Goal: Task Accomplishment & Management: Complete application form

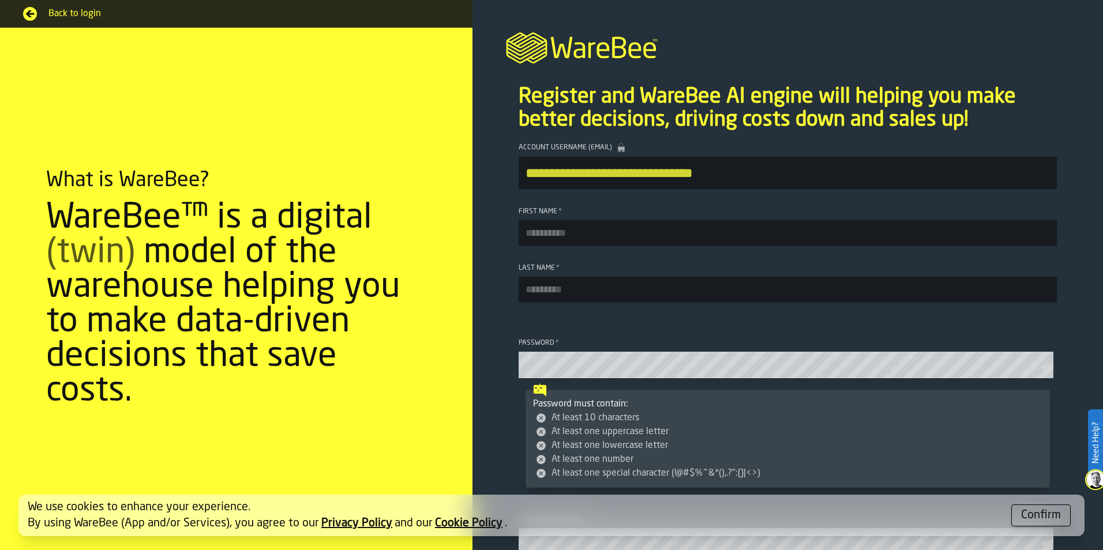
click at [569, 243] on input "First Name *" at bounding box center [788, 232] width 538 height 25
click at [599, 239] on input "First Name *" at bounding box center [788, 232] width 538 height 25
type input "*****"
click at [532, 279] on input "Last Name *" at bounding box center [788, 289] width 538 height 25
type input "*******"
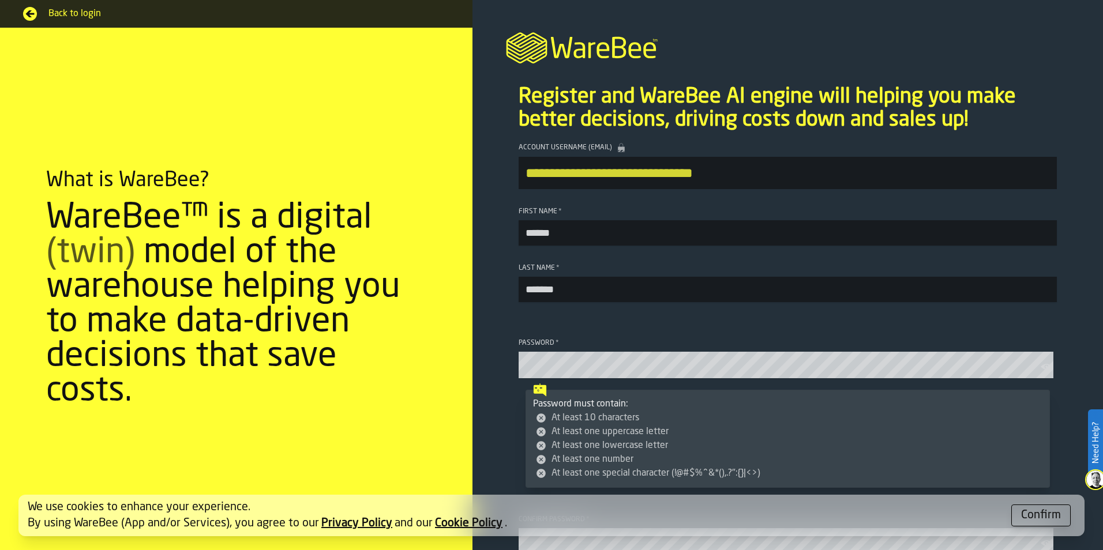
click at [487, 307] on section "**********" at bounding box center [787, 388] width 630 height 509
click at [1041, 369] on icon "button-toolbar-Password" at bounding box center [1047, 367] width 12 height 12
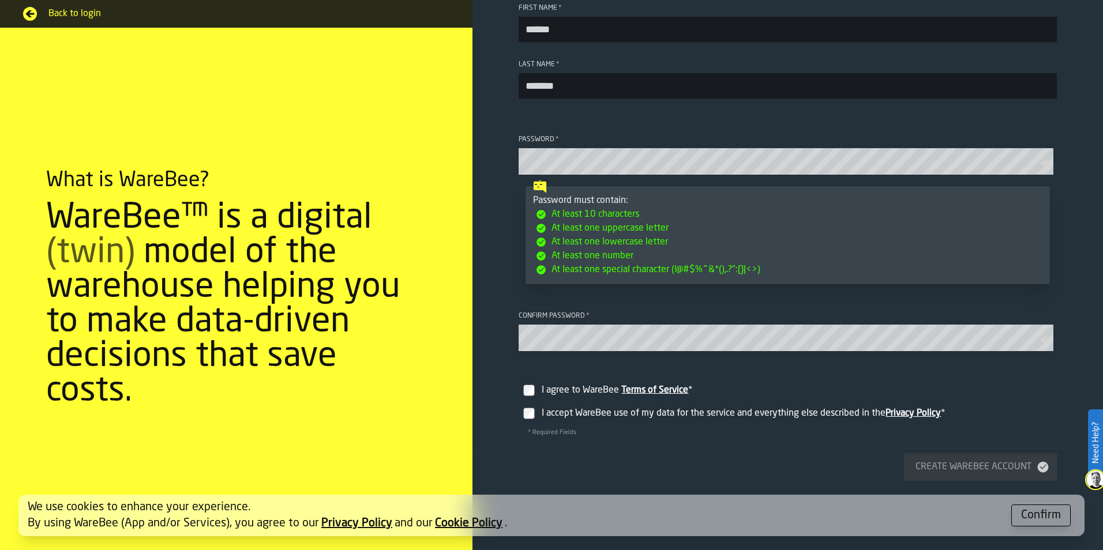
scroll to position [288, 0]
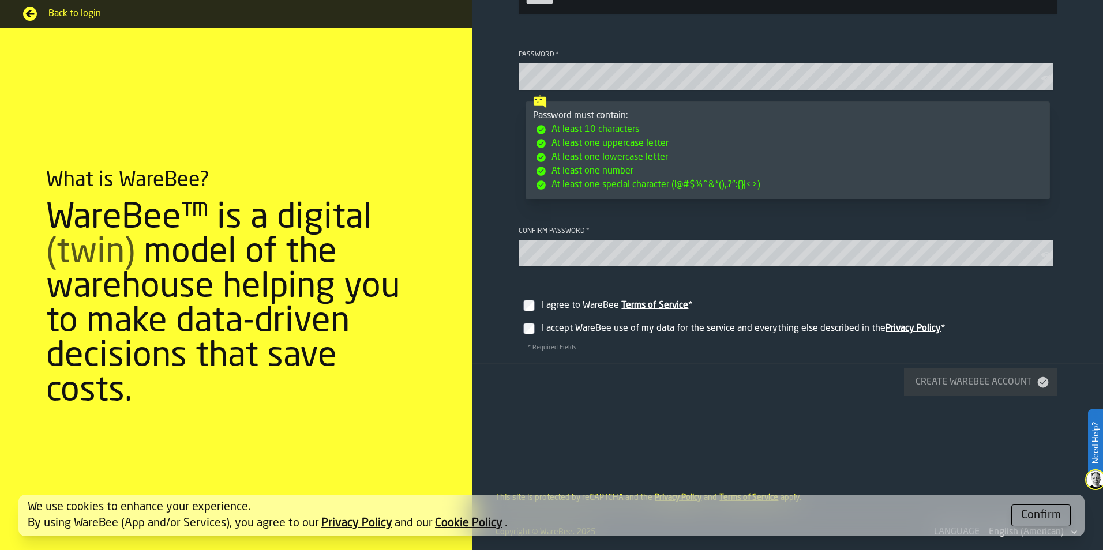
click at [530, 317] on label "I agree to WareBee Terms of Service *" at bounding box center [788, 301] width 538 height 32
click at [519, 317] on label "I agree to WareBee Terms of Service *" at bounding box center [788, 301] width 538 height 32
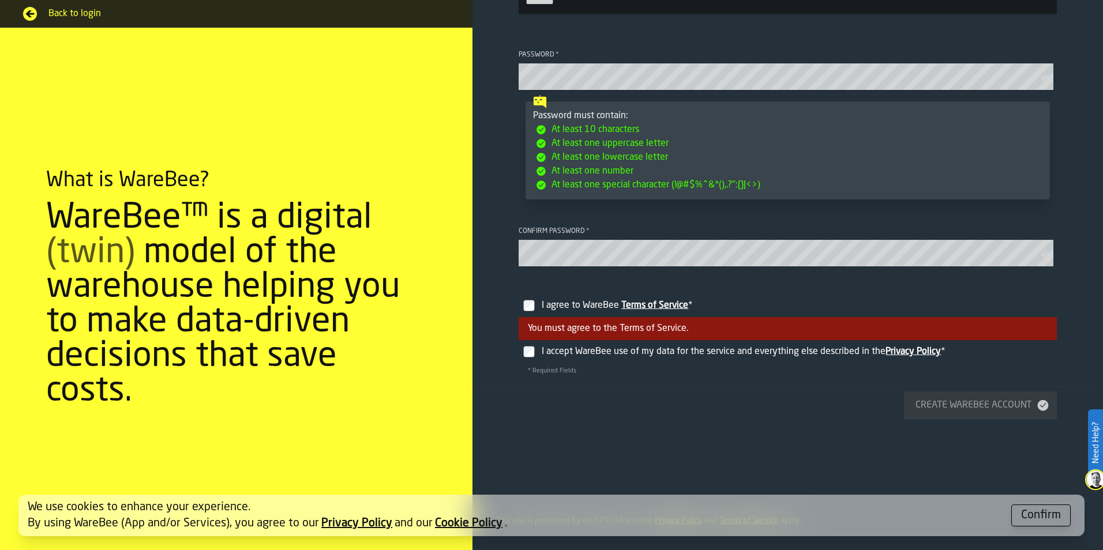
click at [539, 347] on label "I accept WareBee use of my data for the service and everything else described i…" at bounding box center [788, 351] width 538 height 23
click at [532, 303] on label "I agree to WareBee Terms of Service *" at bounding box center [788, 301] width 538 height 32
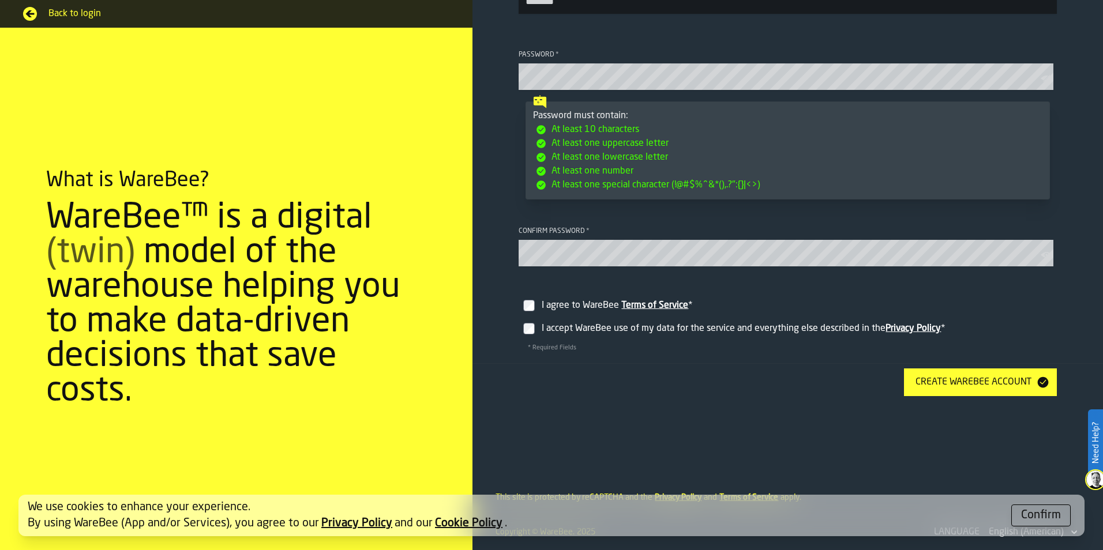
click at [996, 389] on div "Create WareBee Account" at bounding box center [973, 382] width 125 height 14
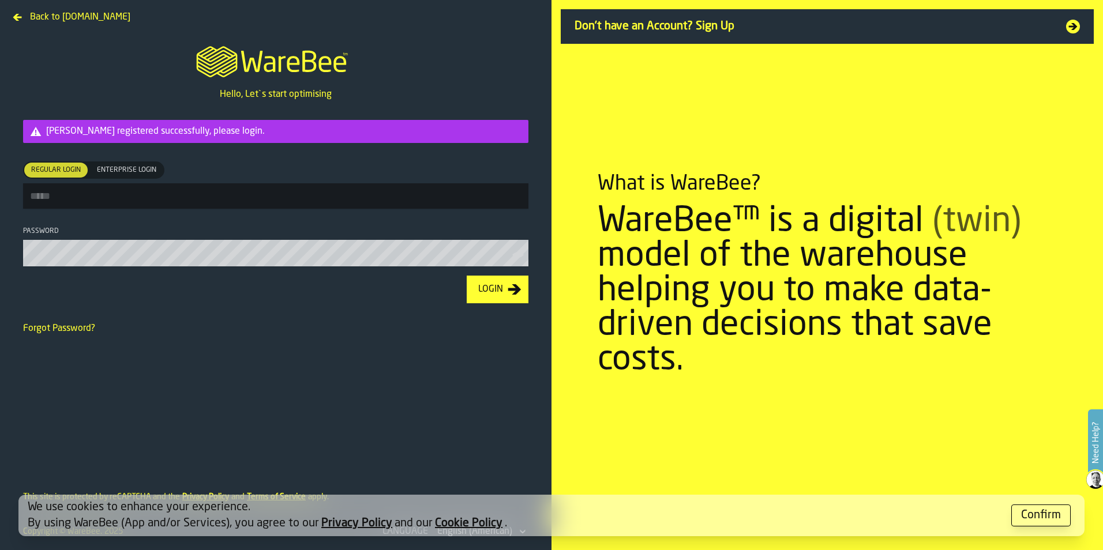
click at [1030, 513] on div "Confirm" at bounding box center [1041, 516] width 40 height 16
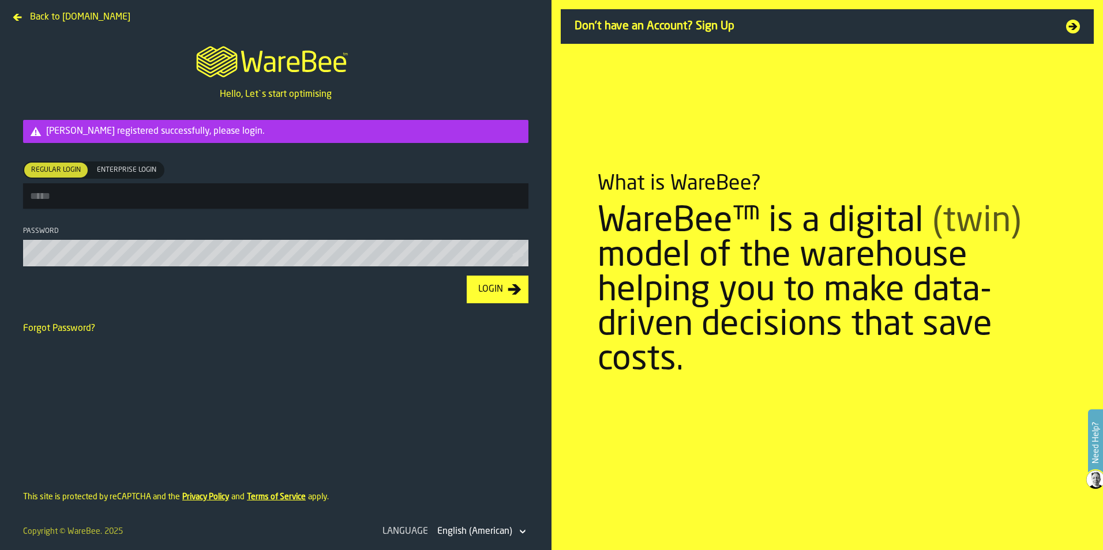
click at [164, 191] on input "Regular Login Regular Login Enterprise Login Enterprise Login" at bounding box center [275, 195] width 505 height 25
type input "**********"
click at [467, 276] on button "Login" at bounding box center [498, 290] width 62 height 28
click at [518, 256] on icon "button-toolbar-Password" at bounding box center [518, 255] width 12 height 12
click at [506, 296] on div "Login" at bounding box center [491, 290] width 34 height 14
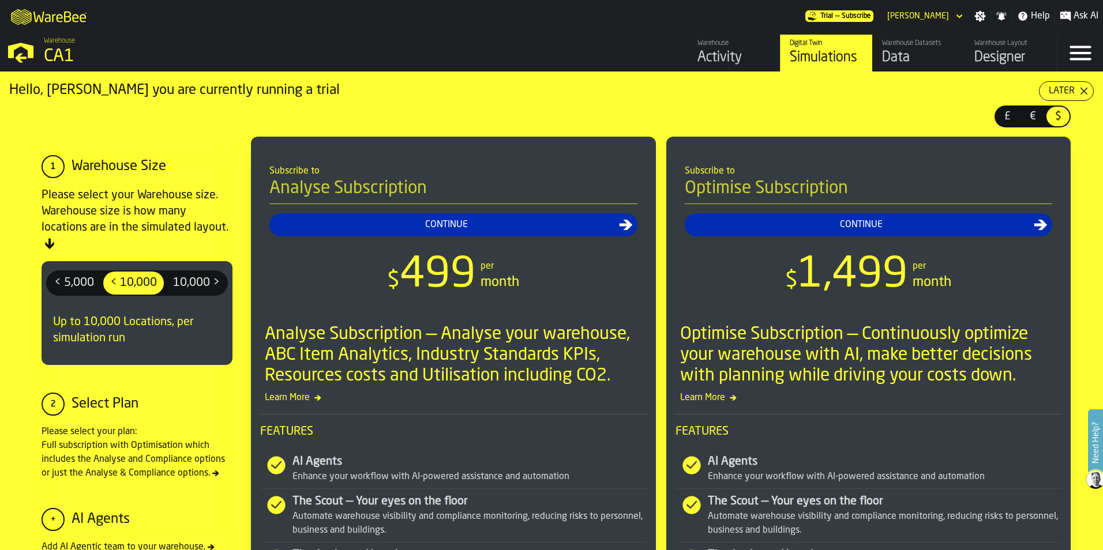
click at [722, 58] on div "Activity" at bounding box center [733, 57] width 73 height 18
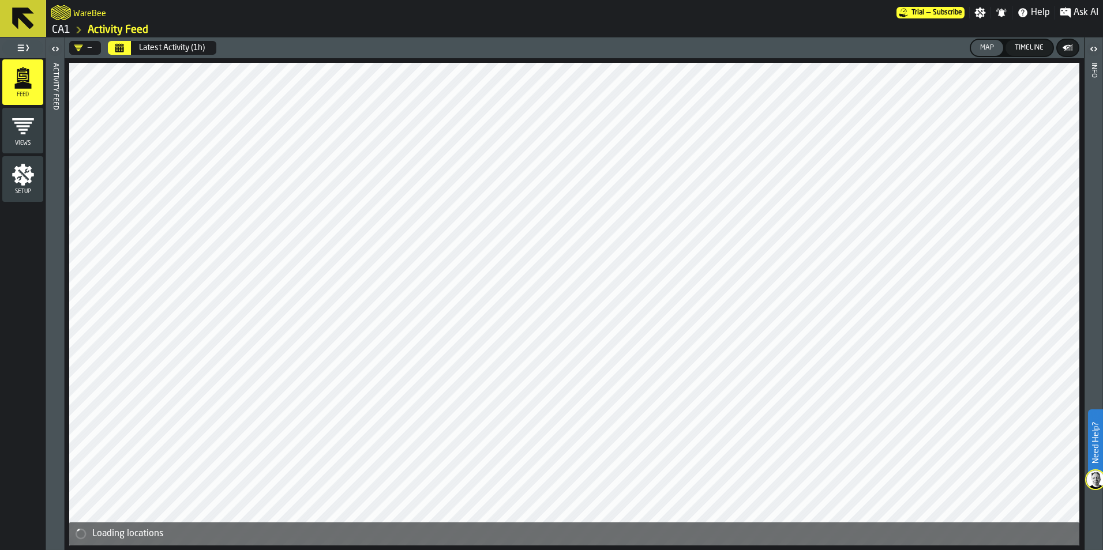
click at [35, 129] on div "Views" at bounding box center [22, 131] width 41 height 32
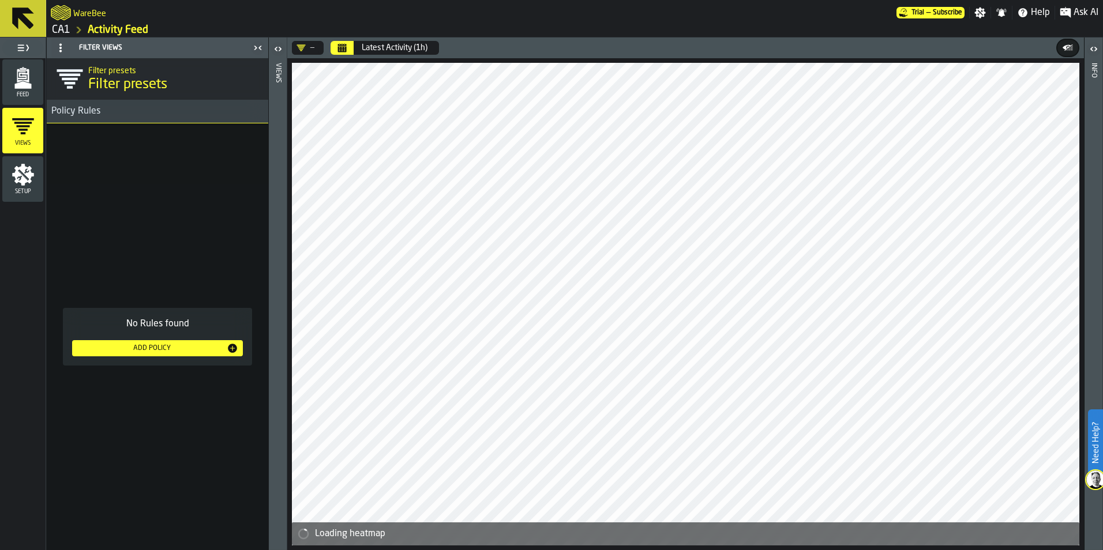
click at [23, 182] on icon "menu Setup" at bounding box center [23, 175] width 22 height 22
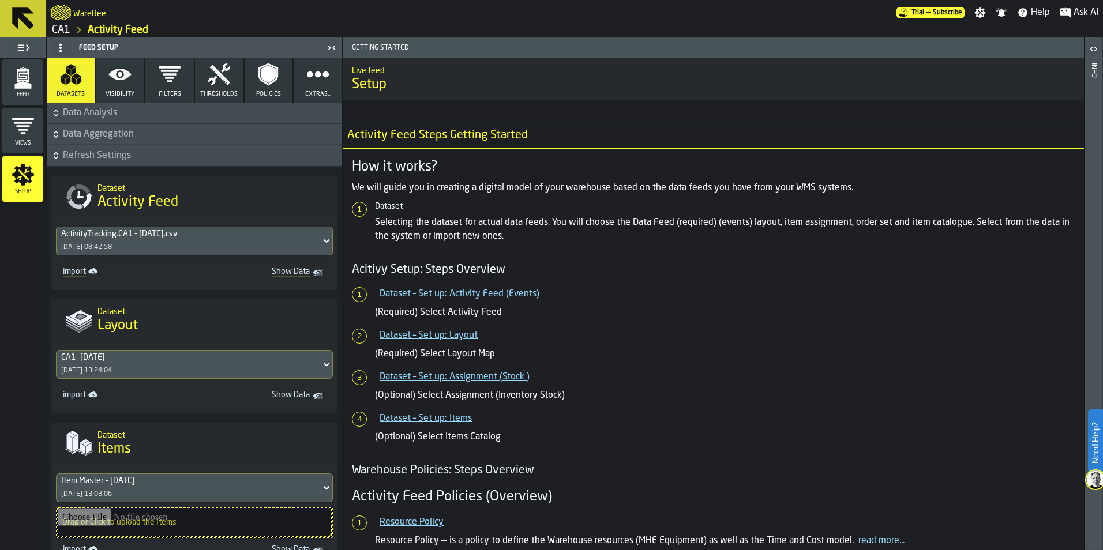
click at [17, 48] on icon "button-toggle-Toggle Full Menu" at bounding box center [23, 48] width 14 height 14
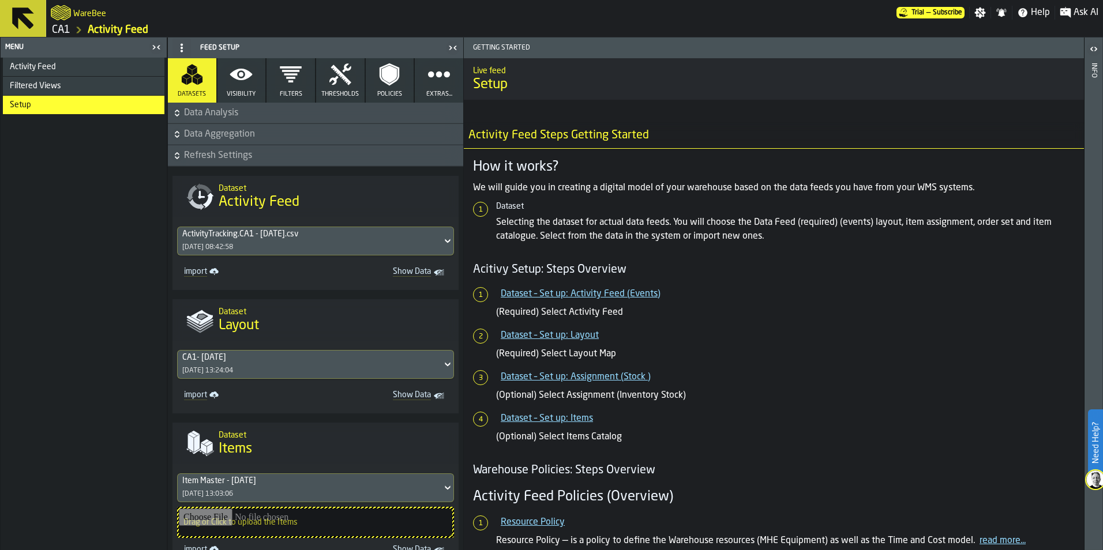
click at [198, 110] on span "Data Analysis" at bounding box center [322, 113] width 277 height 14
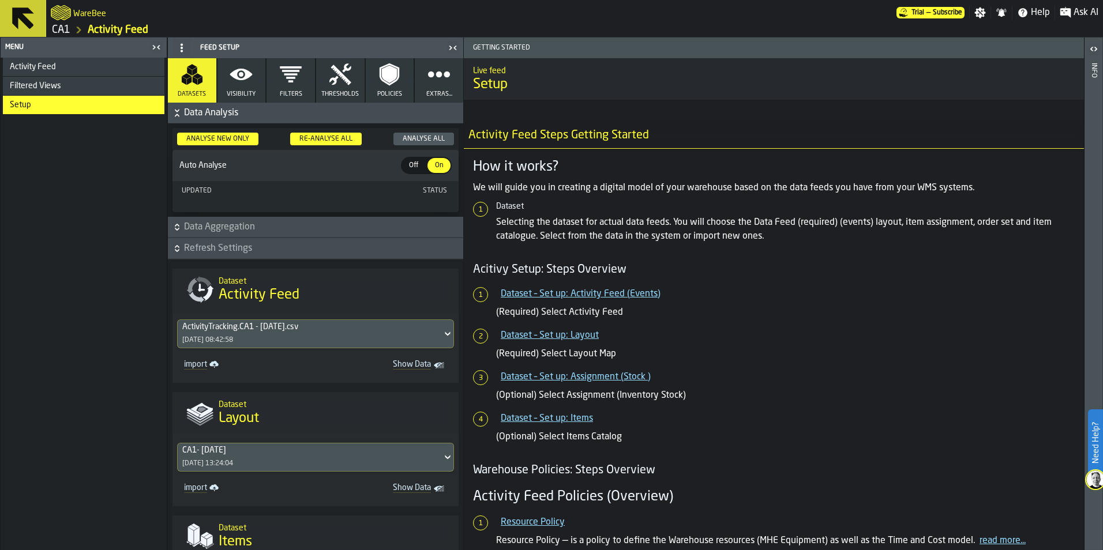
click at [42, 65] on span "Activity Feed" at bounding box center [33, 66] width 46 height 9
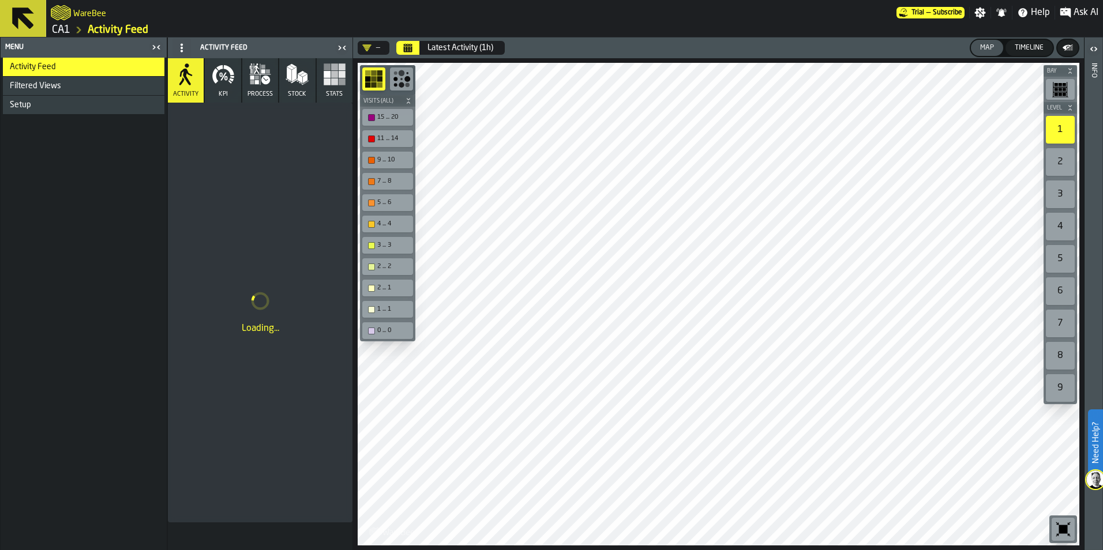
click at [230, 98] on button "KPI" at bounding box center [223, 80] width 36 height 44
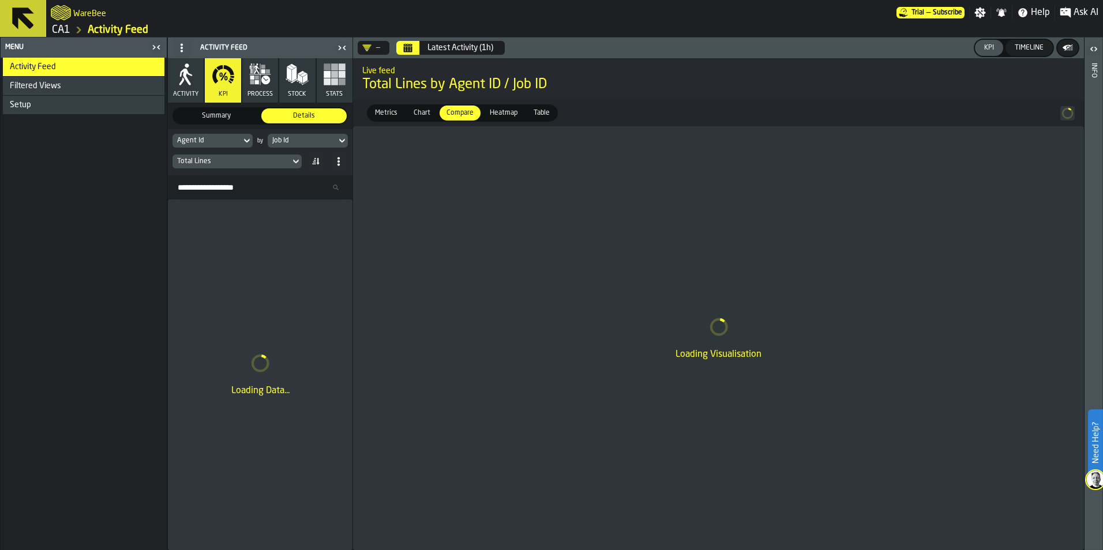
click at [253, 94] on span "process" at bounding box center [259, 94] width 25 height 7
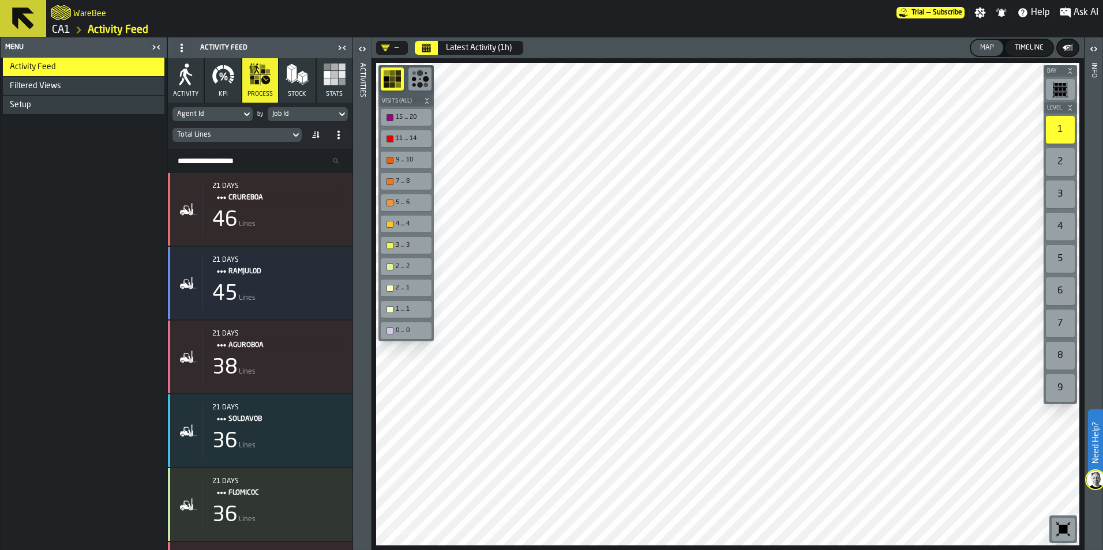
click at [17, 18] on icon at bounding box center [23, 18] width 22 height 22
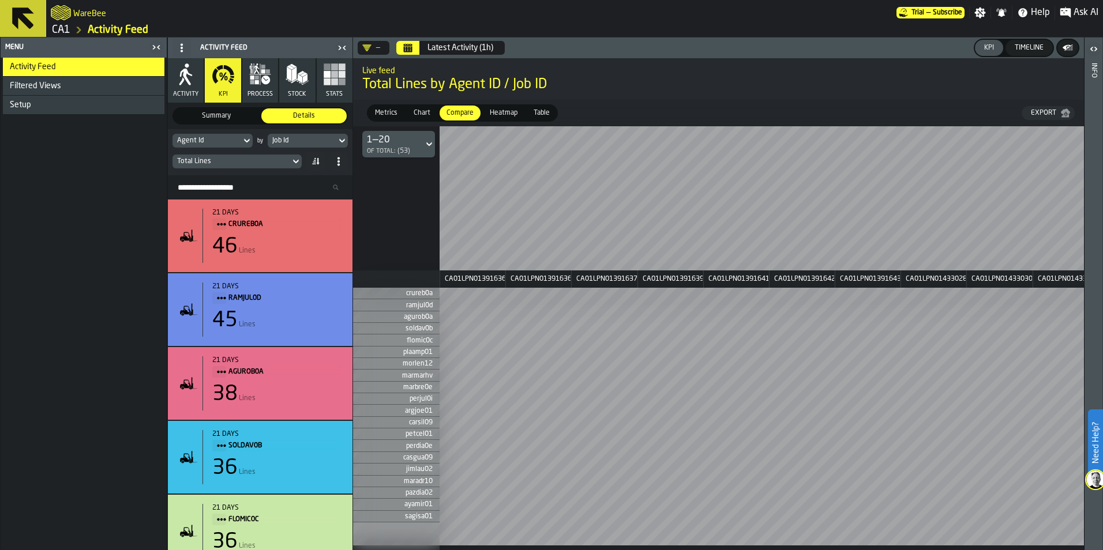
click at [194, 87] on button "Activity" at bounding box center [186, 80] width 36 height 44
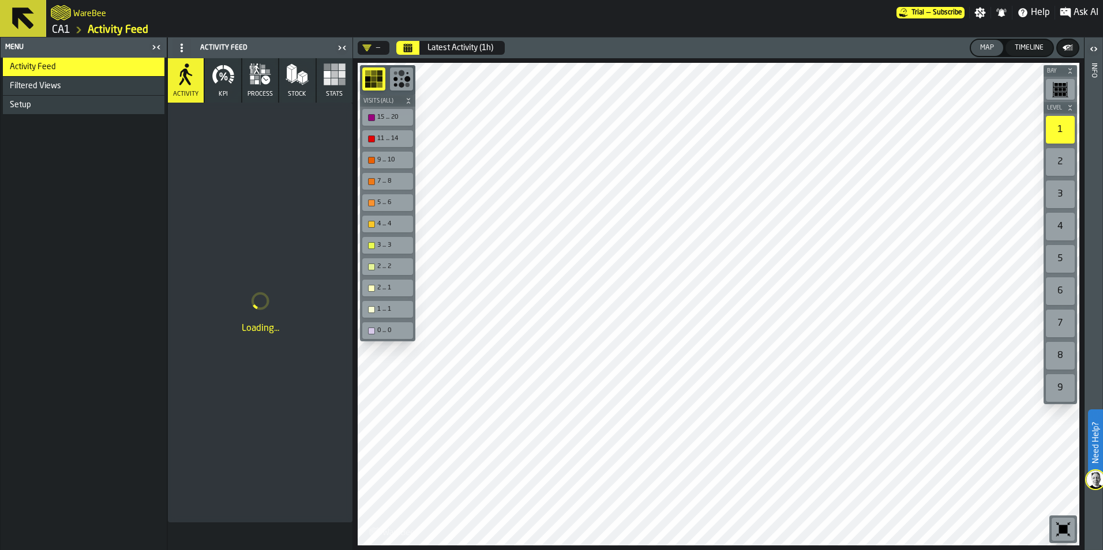
click at [336, 83] on rect "button" at bounding box center [334, 81] width 7 height 7
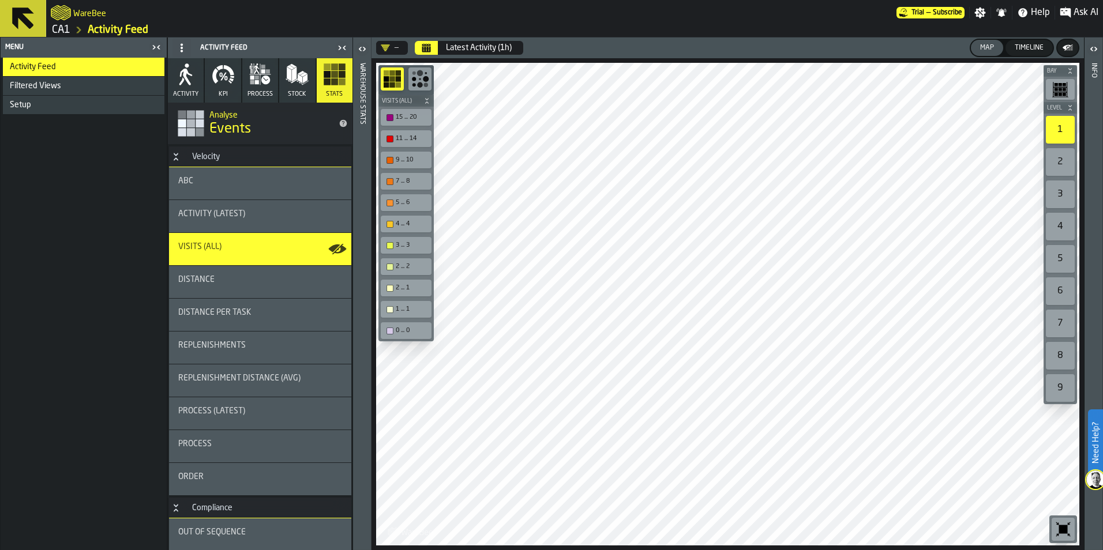
click at [161, 49] on icon "button-toggle-Close me" at bounding box center [156, 47] width 14 height 14
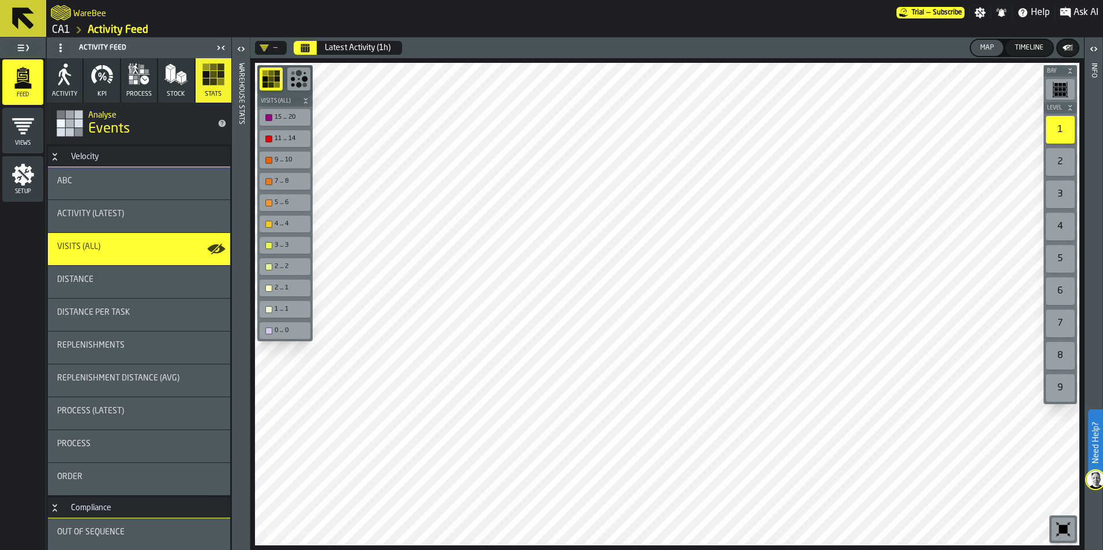
click at [223, 44] on icon "button-toggle-Close me" at bounding box center [221, 48] width 14 height 14
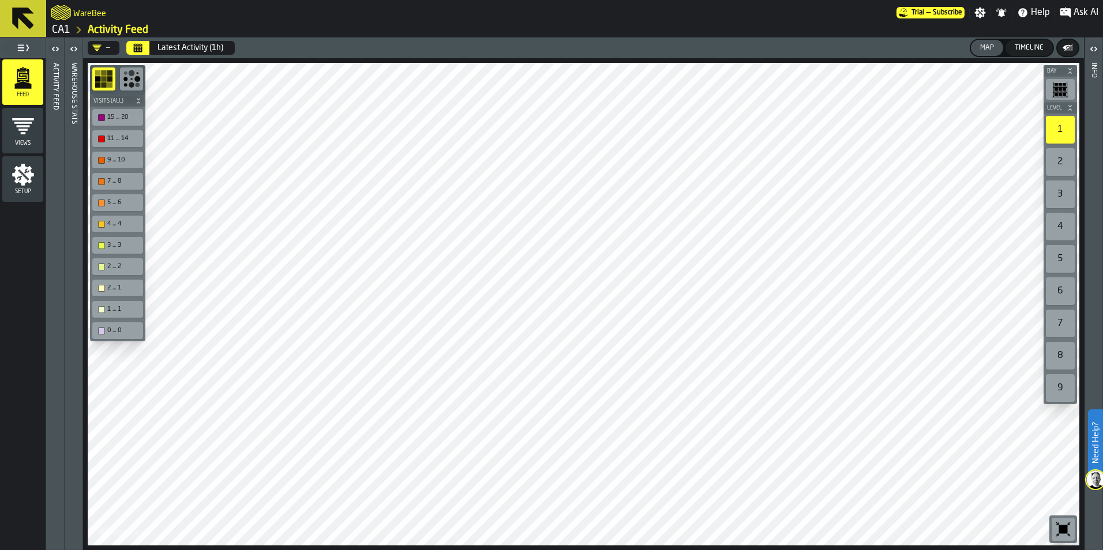
click at [76, 44] on icon "button-toggle-Open" at bounding box center [74, 49] width 14 height 14
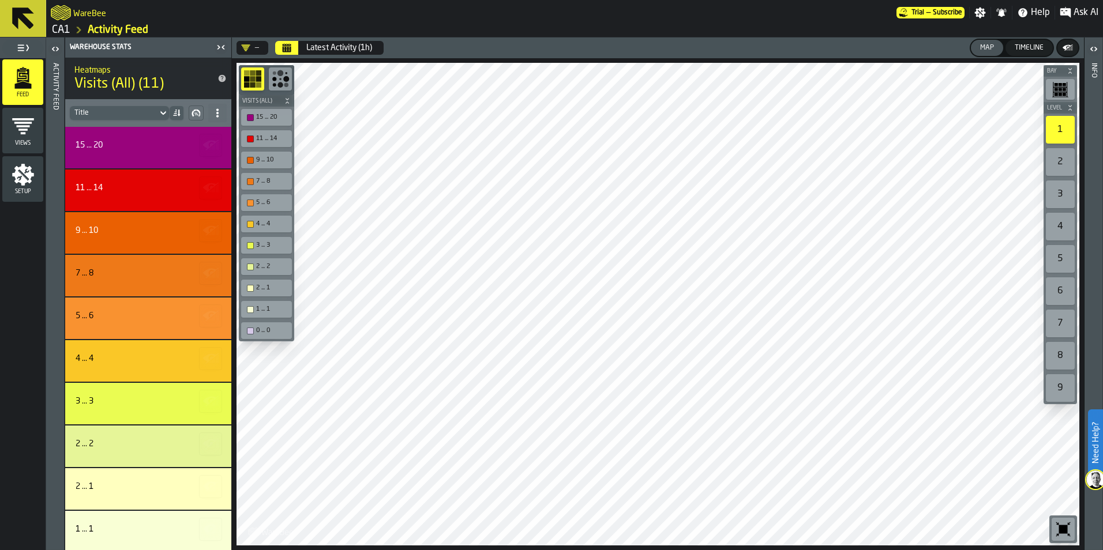
click at [223, 51] on icon "button-toggle-Close me" at bounding box center [221, 47] width 14 height 14
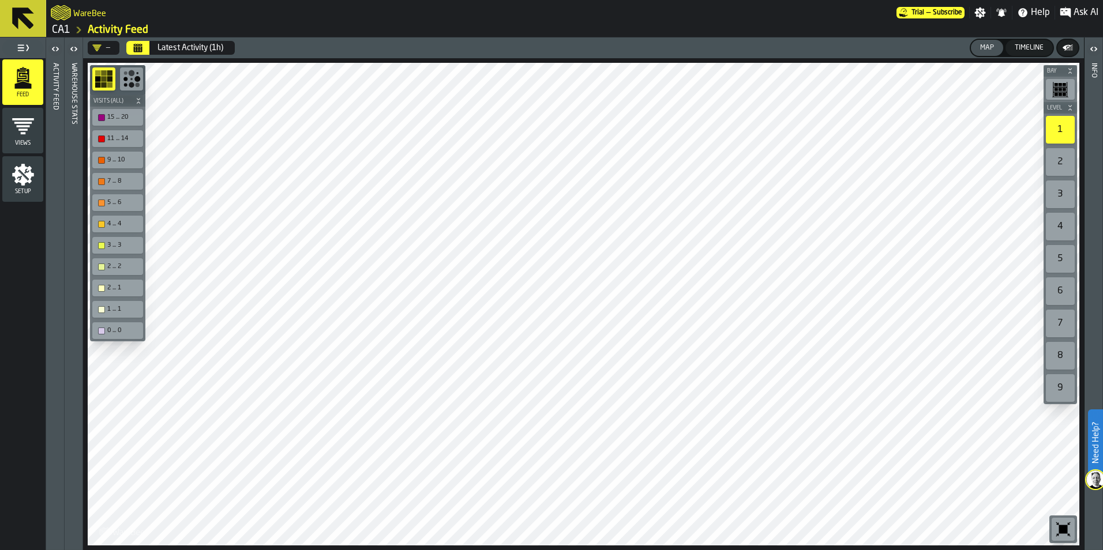
click at [24, 44] on icon "button-toggle-Toggle Full Menu" at bounding box center [23, 48] width 14 height 14
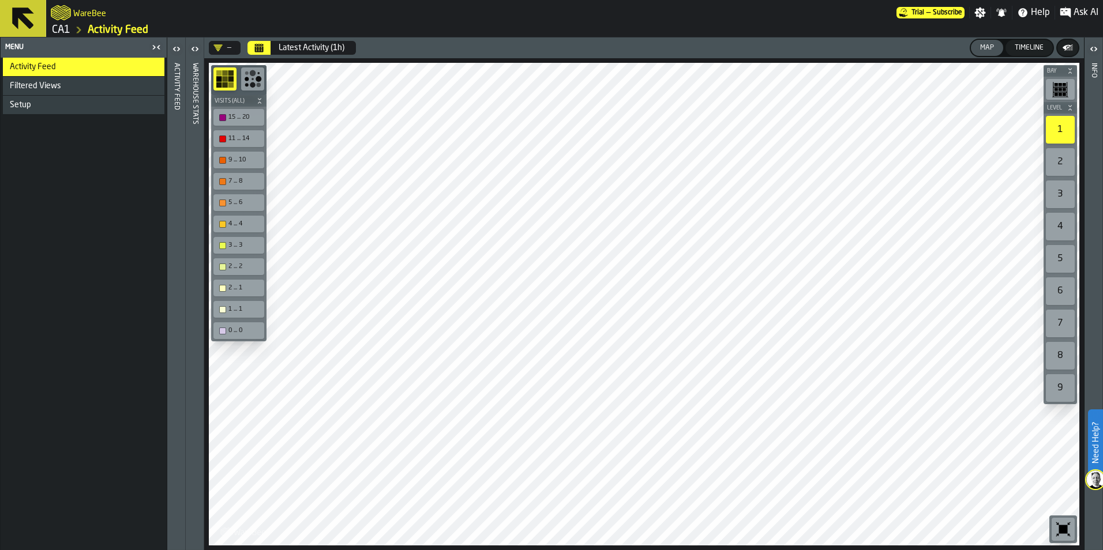
click at [63, 28] on link "CA1" at bounding box center [61, 30] width 18 height 13
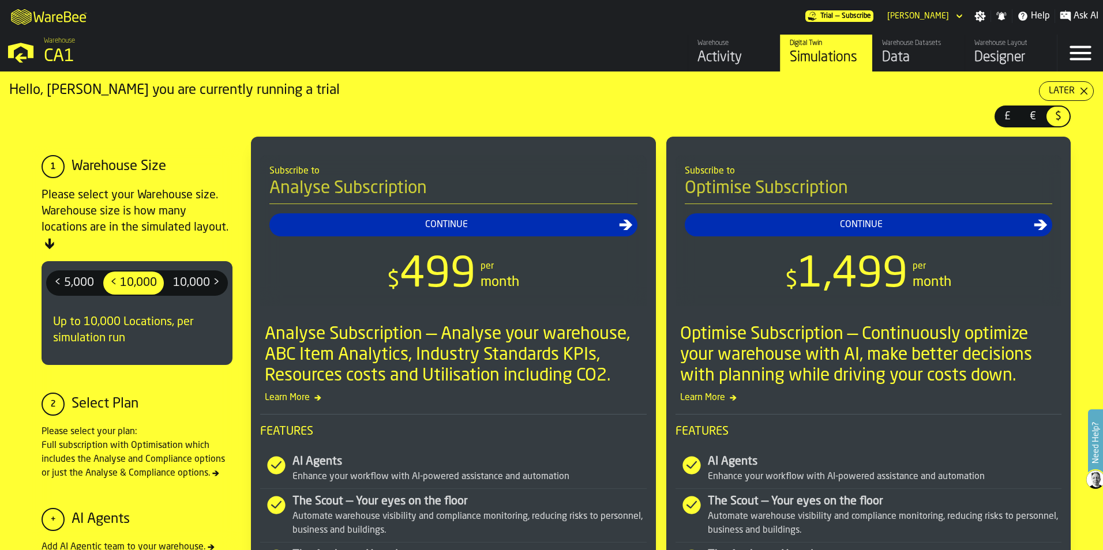
click at [889, 68] on link "Warehouse Datasets Data" at bounding box center [918, 53] width 92 height 37
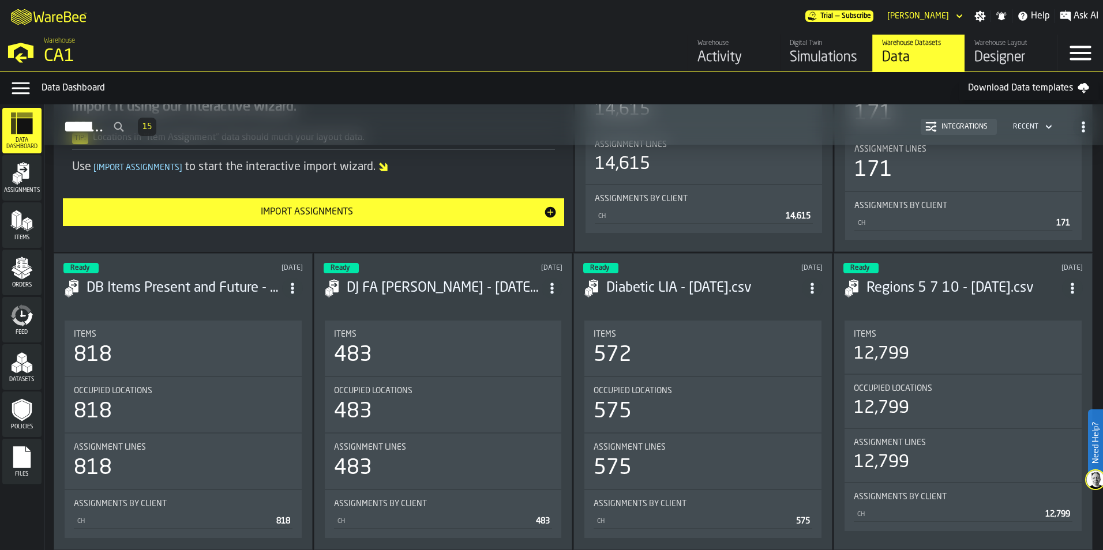
scroll to position [58, 0]
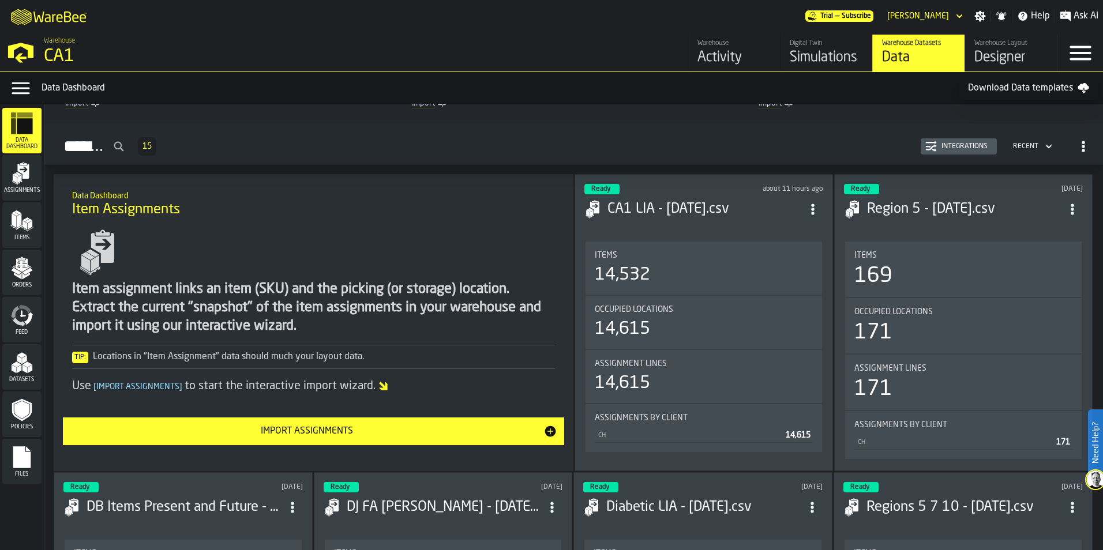
click at [740, 204] on h3 "CA1 LIA - [DATE].csv" at bounding box center [704, 209] width 195 height 18
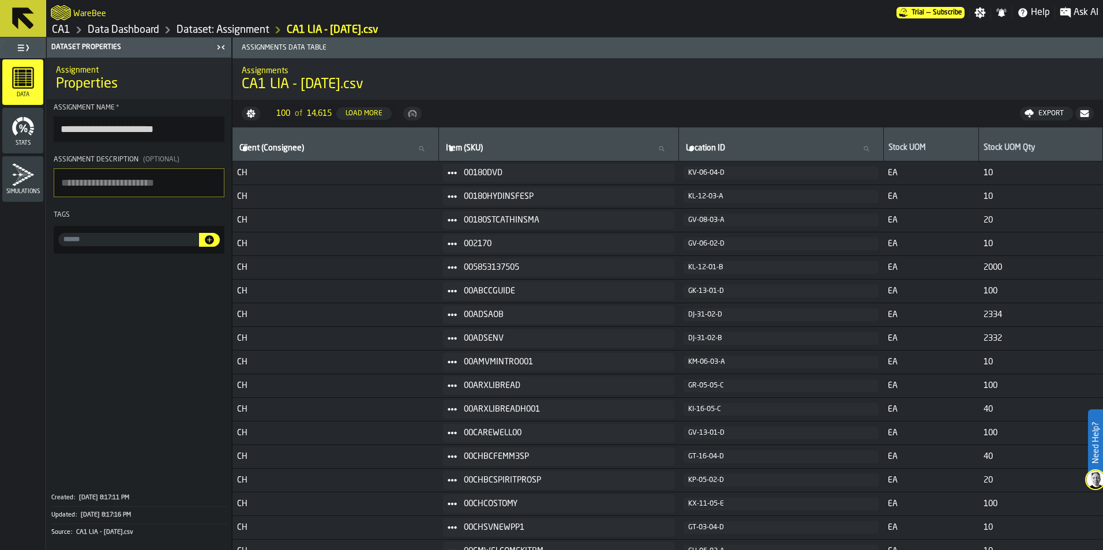
click at [242, 31] on link "Dataset: Assignment" at bounding box center [222, 30] width 93 height 13
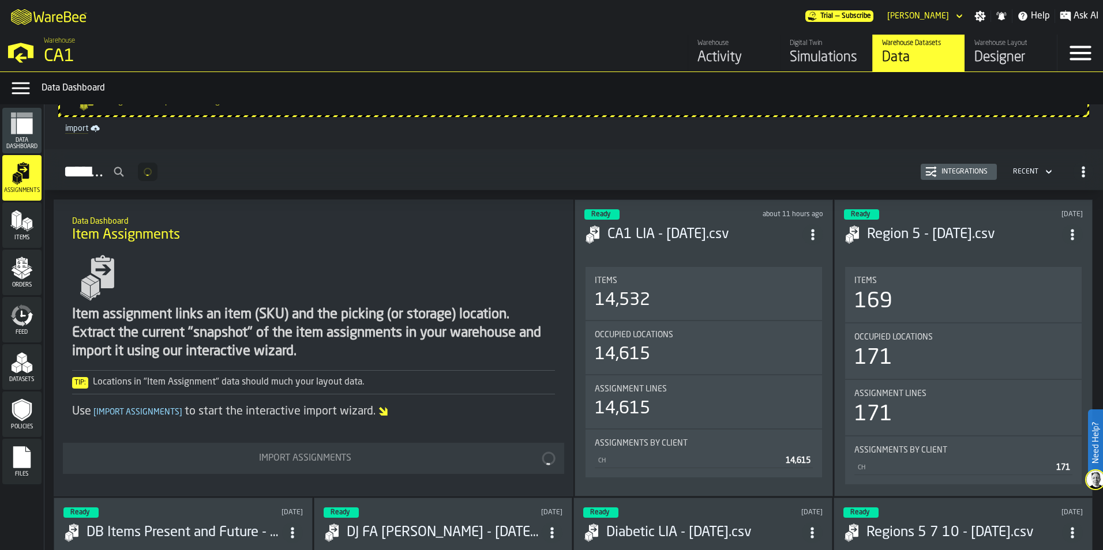
scroll to position [58, 0]
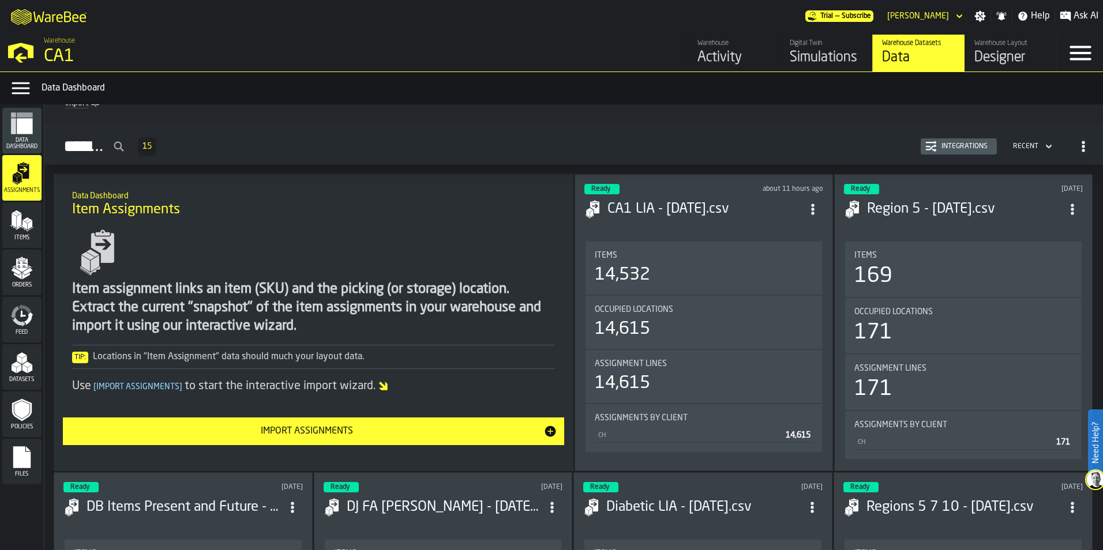
click at [809, 208] on icon "ItemListCard-DashboardItemContainer" at bounding box center [813, 210] width 12 height 12
click at [726, 172] on div "Drag or Click to upload the Assignment import Assignments 15 Integrations Recen…" at bounding box center [573, 327] width 1058 height 446
click at [1076, 208] on icon "ItemListCard-DashboardItemContainer" at bounding box center [1072, 210] width 12 height 12
click at [1060, 224] on li "Open" at bounding box center [1046, 232] width 74 height 28
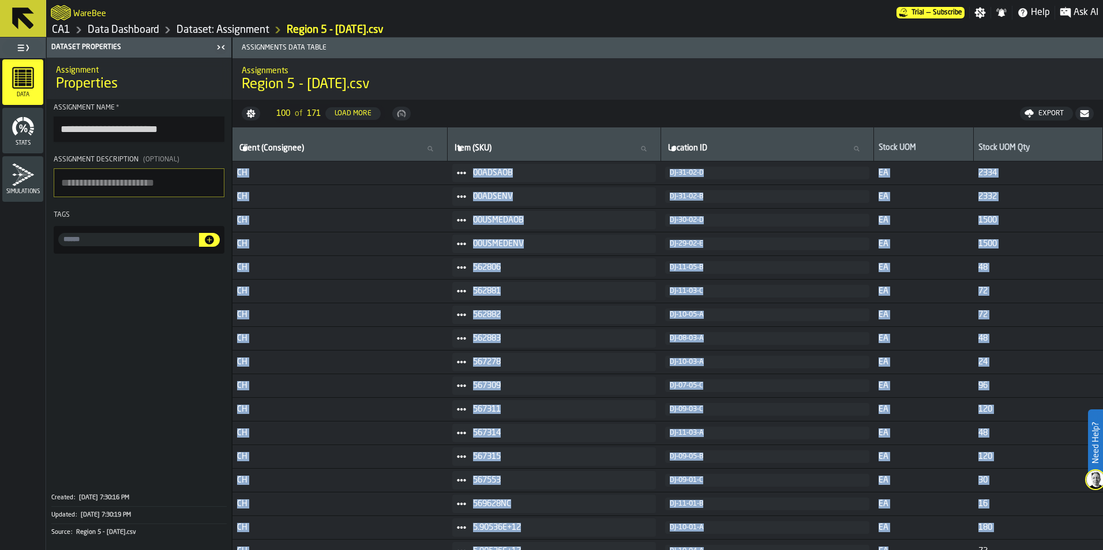
drag, startPoint x: 932, startPoint y: 550, endPoint x: 993, endPoint y: 551, distance: 61.7
click at [993, 550] on html "**********" at bounding box center [551, 275] width 1103 height 550
click at [844, 95] on div "Assignments Region 5 - [DATE].csv" at bounding box center [667, 79] width 870 height 48
drag, startPoint x: 878, startPoint y: 115, endPoint x: 1121, endPoint y: 224, distance: 265.4
click at [1102, 224] on html "**********" at bounding box center [551, 275] width 1103 height 550
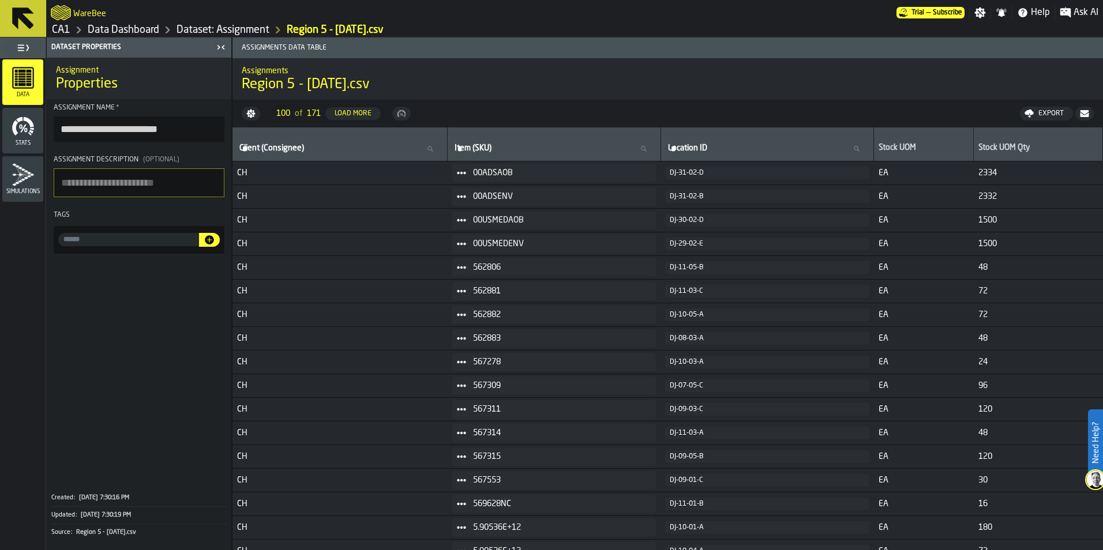
click at [262, 29] on link "Dataset: Assignment" at bounding box center [222, 30] width 93 height 13
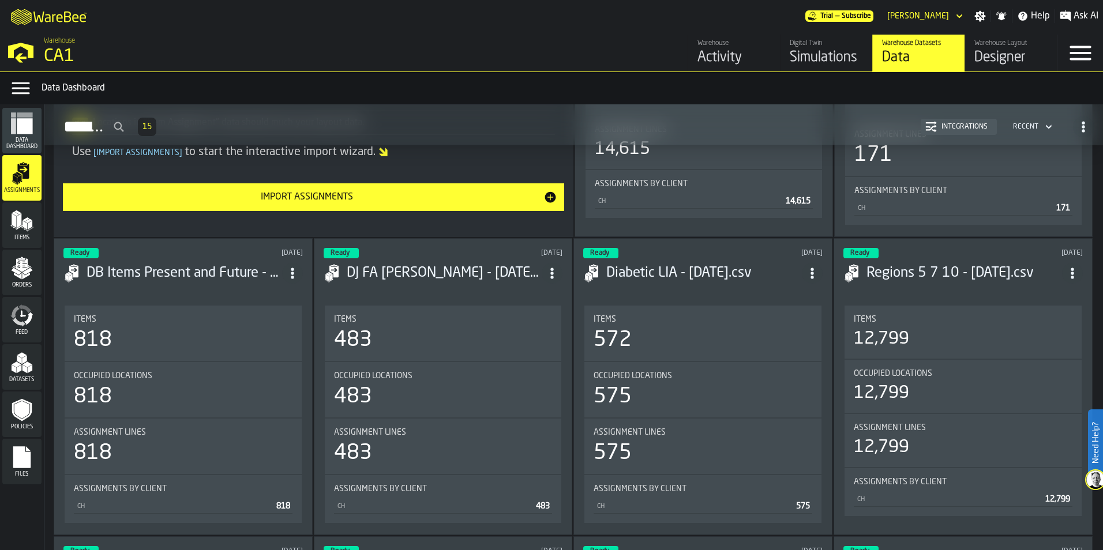
scroll to position [288, 0]
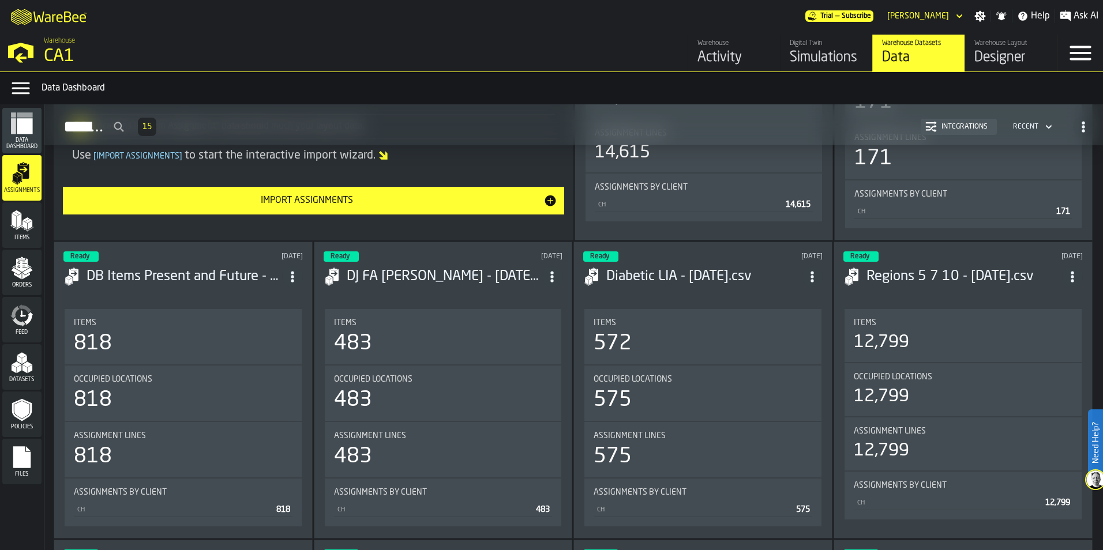
click at [230, 277] on h3 "DB Items Present and Future - [DATE].csv" at bounding box center [185, 277] width 196 height 18
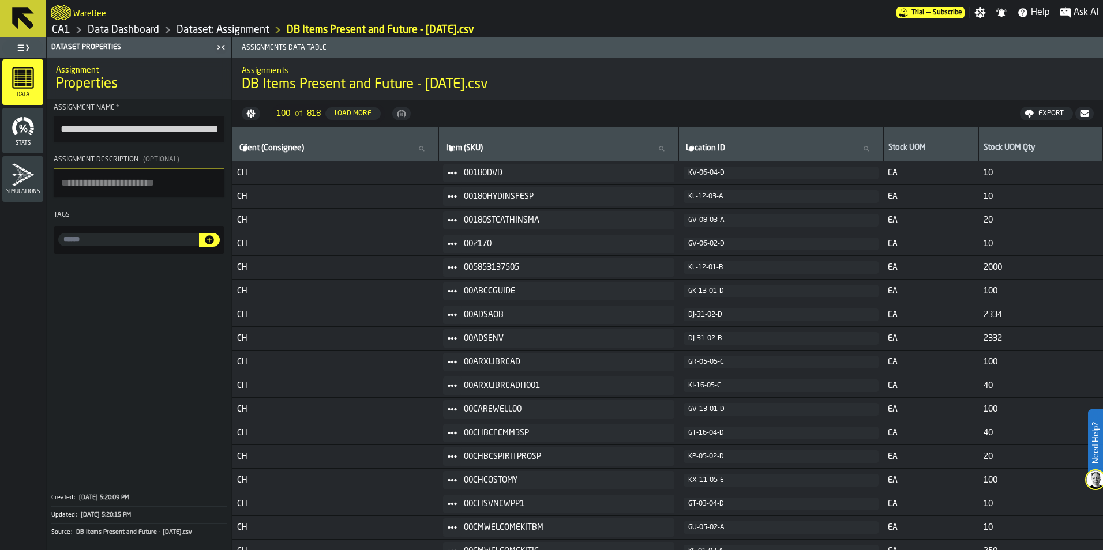
click at [219, 50] on icon "button-toggle-Close me" at bounding box center [221, 47] width 14 height 14
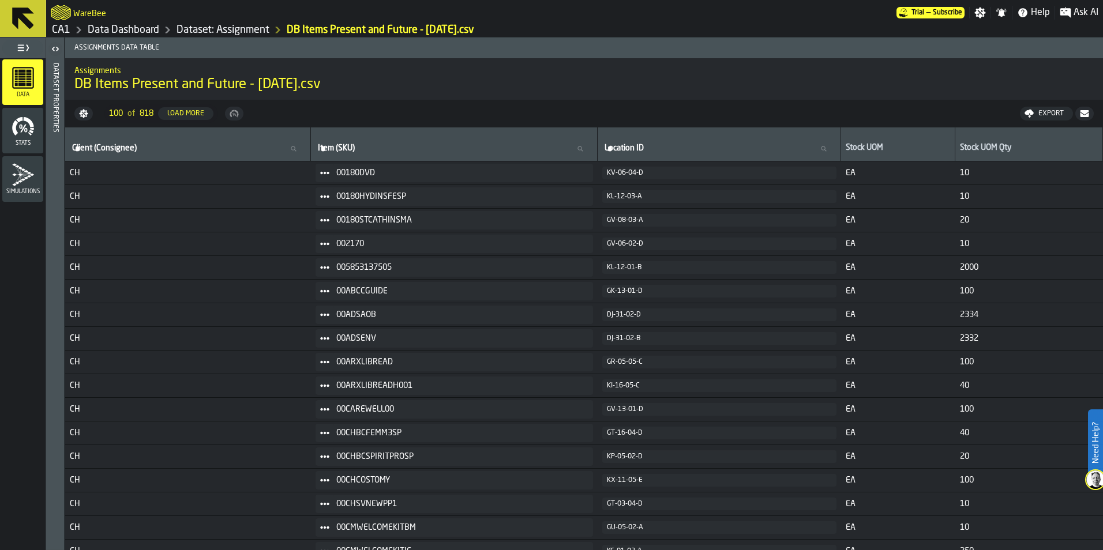
click at [243, 19] on div "WareBee" at bounding box center [474, 12] width 846 height 21
click at [247, 24] on link "Dataset: Assignment" at bounding box center [222, 30] width 93 height 13
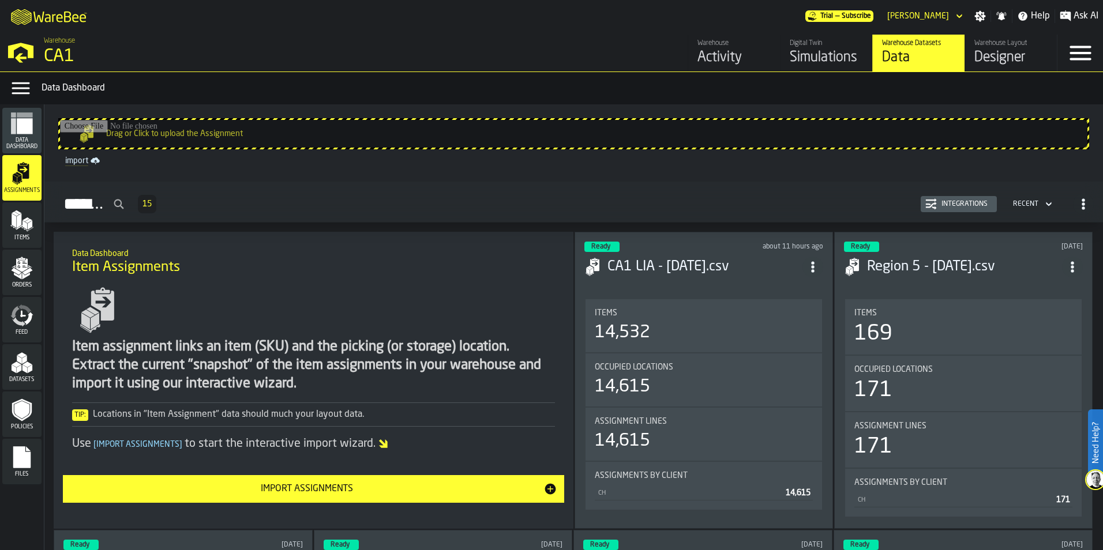
scroll to position [346, 0]
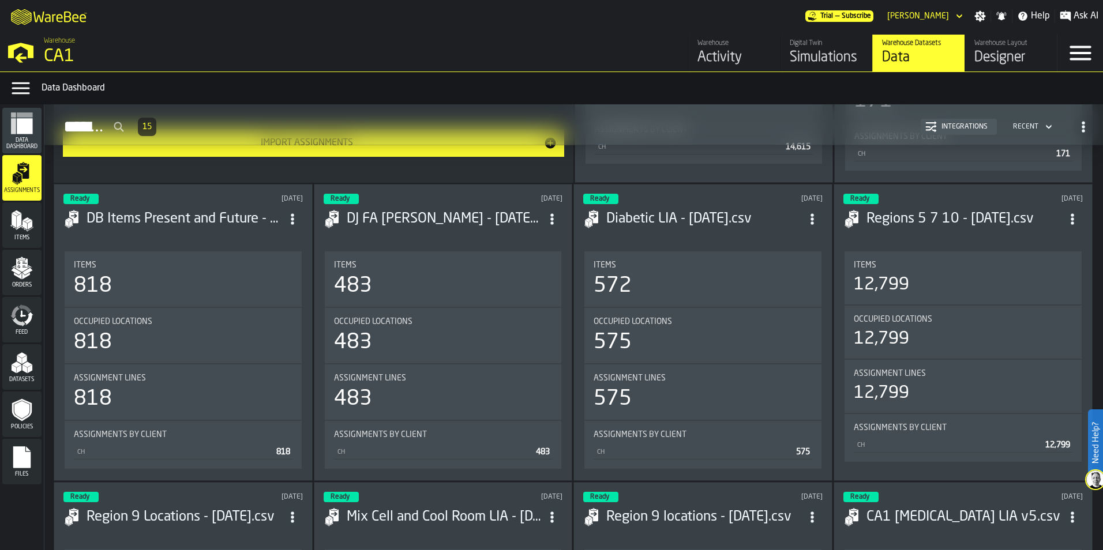
click at [556, 217] on icon "ItemListCard-DashboardItemContainer" at bounding box center [552, 219] width 12 height 12
click at [465, 212] on h3 "DJ FA [PERSON_NAME] - [DATE].csv" at bounding box center [445, 219] width 196 height 18
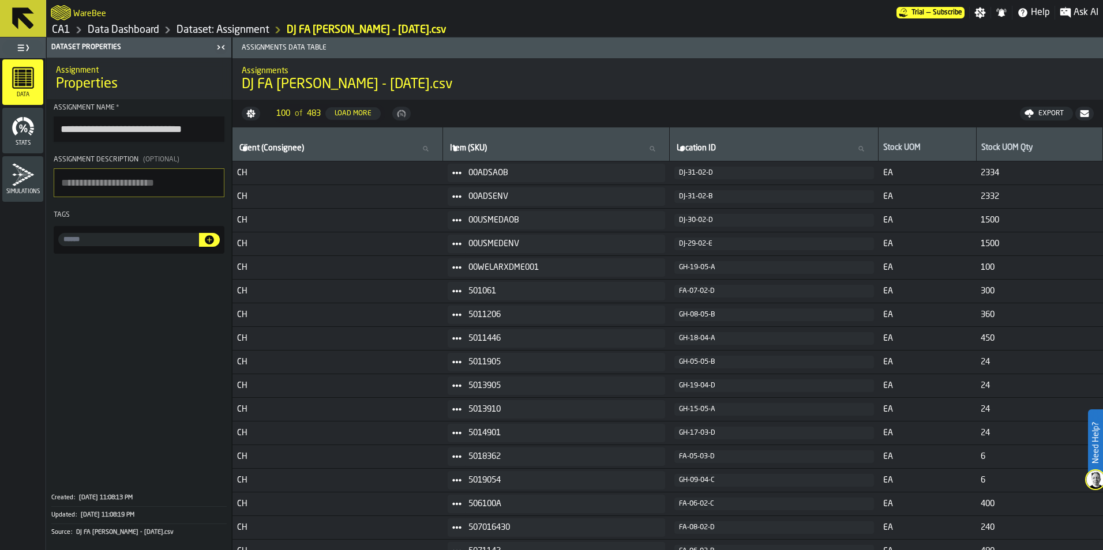
click at [1060, 111] on div "Export" at bounding box center [1051, 114] width 35 height 8
click at [785, 67] on h2 "Assignments" at bounding box center [668, 70] width 852 height 12
click at [1008, 117] on icon at bounding box center [1005, 113] width 9 height 9
drag, startPoint x: 546, startPoint y: 76, endPoint x: 538, endPoint y: 85, distance: 12.6
click at [546, 76] on h1 "DJ FA [PERSON_NAME] - [DATE].csv" at bounding box center [668, 85] width 852 height 18
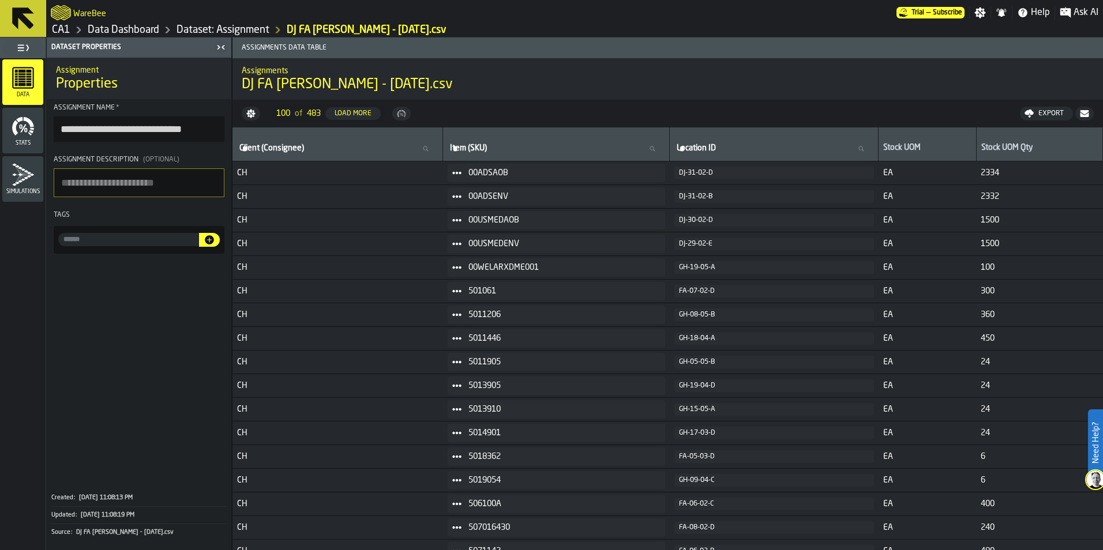
click at [14, 191] on span "Simulations" at bounding box center [22, 192] width 41 height 6
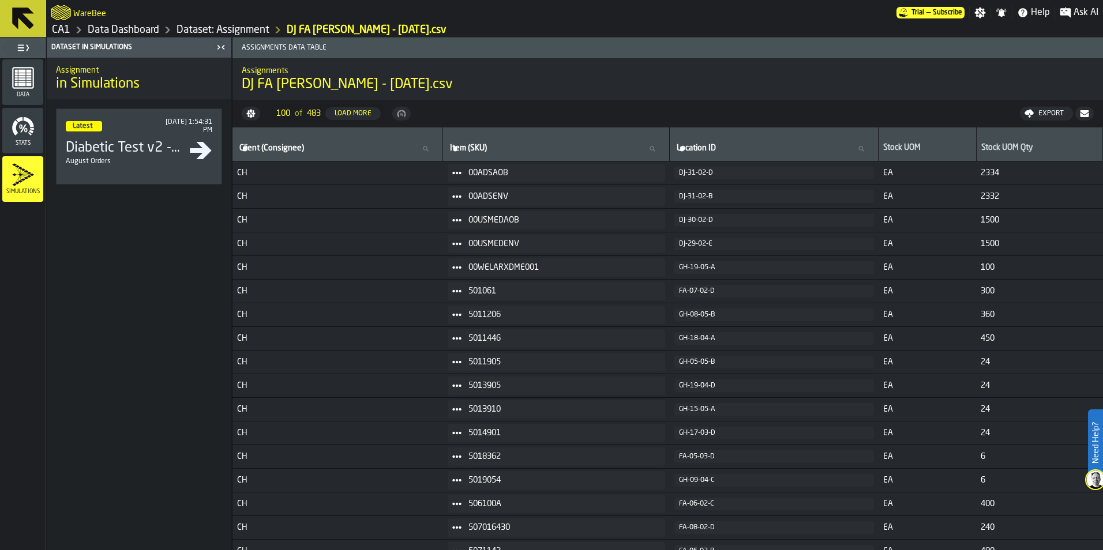
click at [28, 123] on icon "menu Stats" at bounding box center [23, 126] width 23 height 23
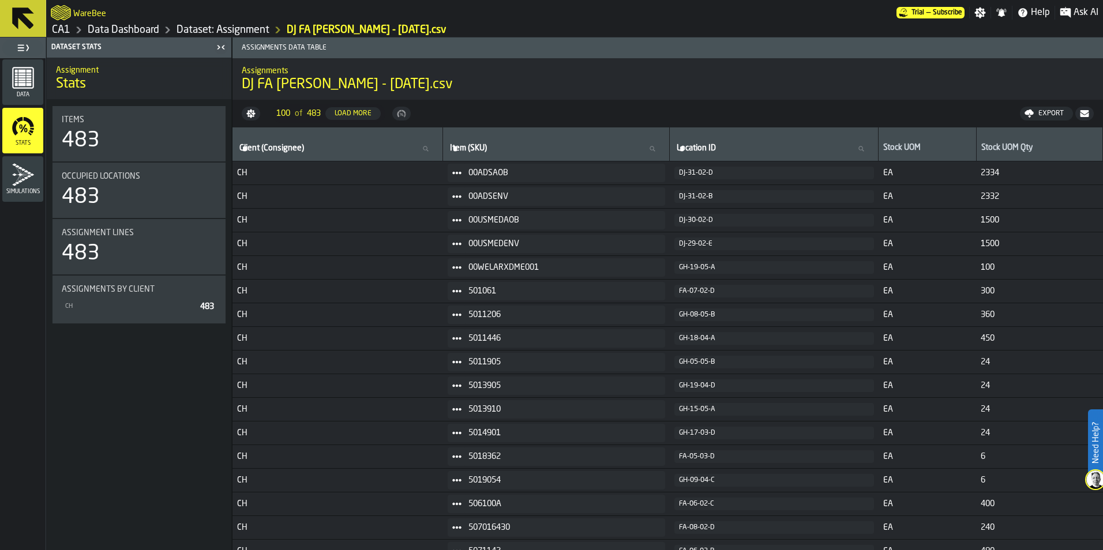
click at [265, 32] on link "Dataset: Assignment" at bounding box center [222, 30] width 93 height 13
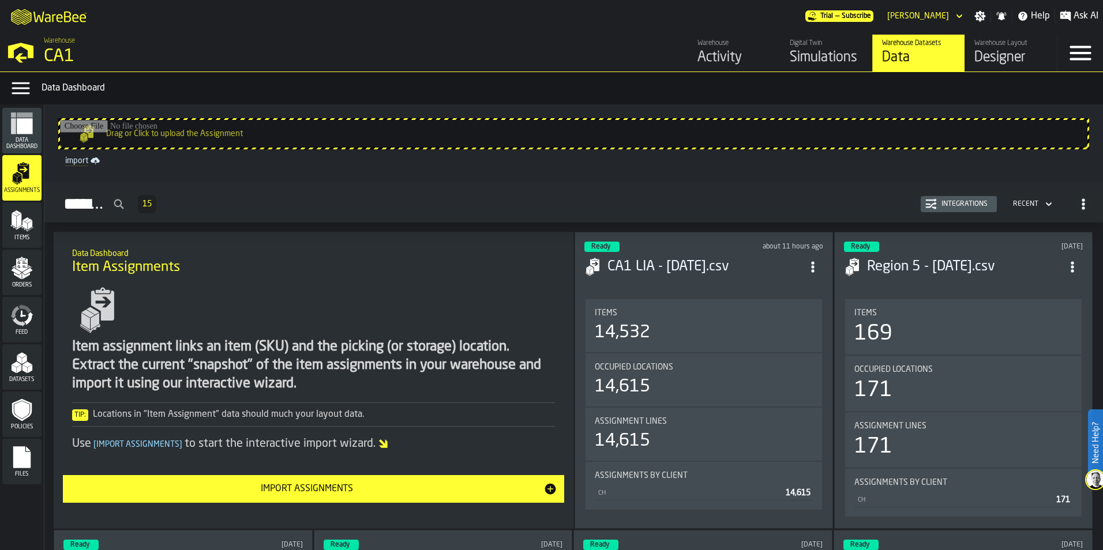
click at [48, 20] on icon "M A K I N G W A R E H O U S E S M O R E EF F I C I E N T" at bounding box center [49, 16] width 85 height 23
